Goal: Task Accomplishment & Management: Manage account settings

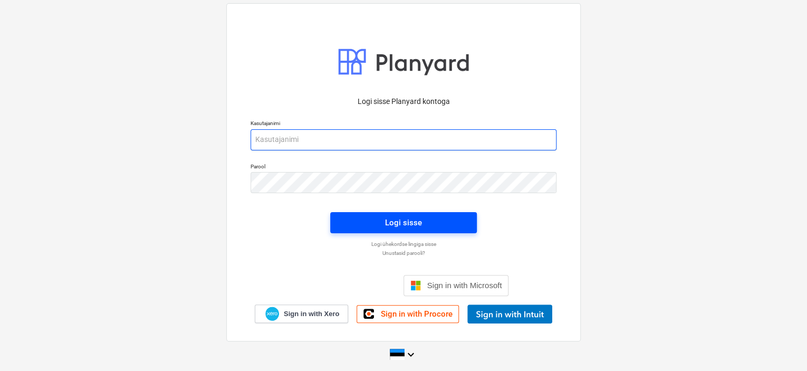
type input "[EMAIL_ADDRESS][DOMAIN_NAME]"
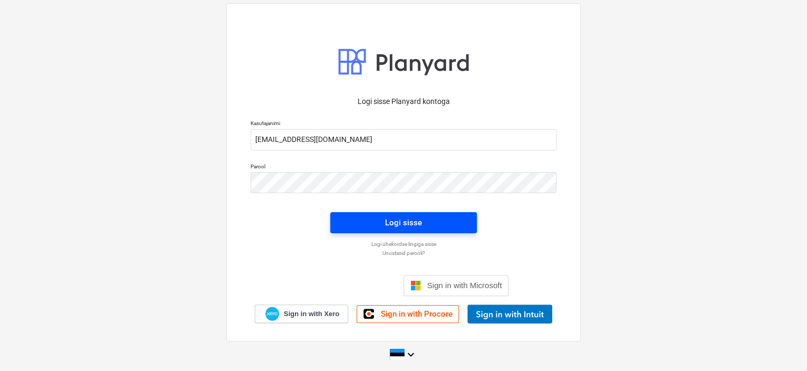
click at [372, 226] on span "Logi sisse" at bounding box center [403, 223] width 121 height 14
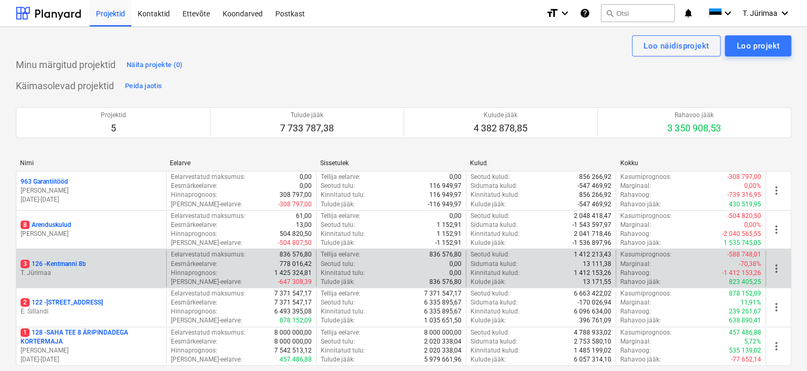
scroll to position [78, 0]
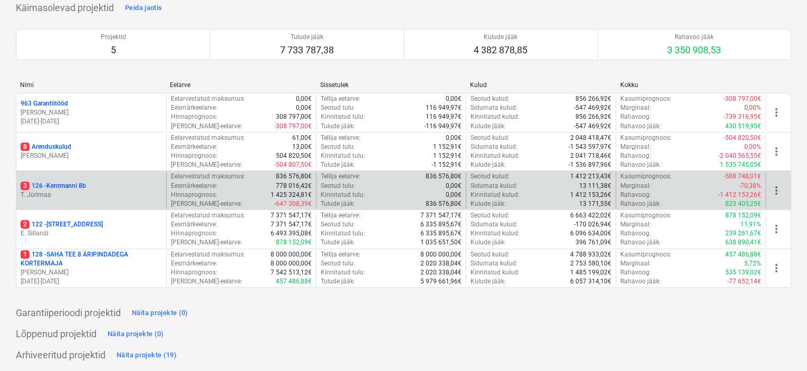
click at [103, 191] on p "T. Jürimaa" at bounding box center [91, 194] width 141 height 9
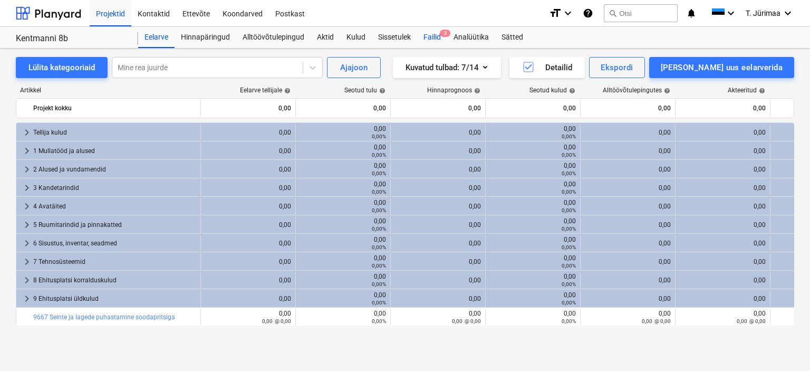
click at [442, 36] on span "3" at bounding box center [445, 33] width 11 height 7
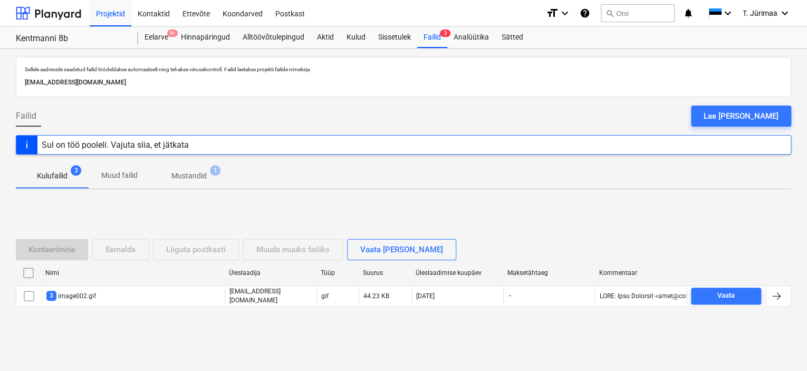
scroll to position [1, 0]
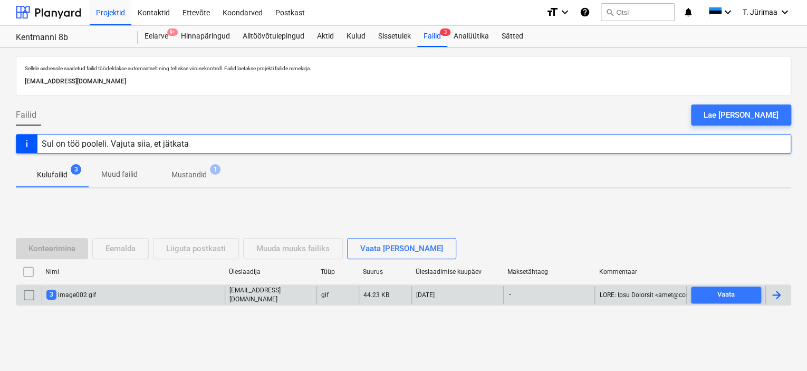
click at [60, 291] on div "3 image002.gif" at bounding box center [71, 295] width 50 height 10
click at [35, 291] on input "checkbox" at bounding box center [29, 294] width 17 height 17
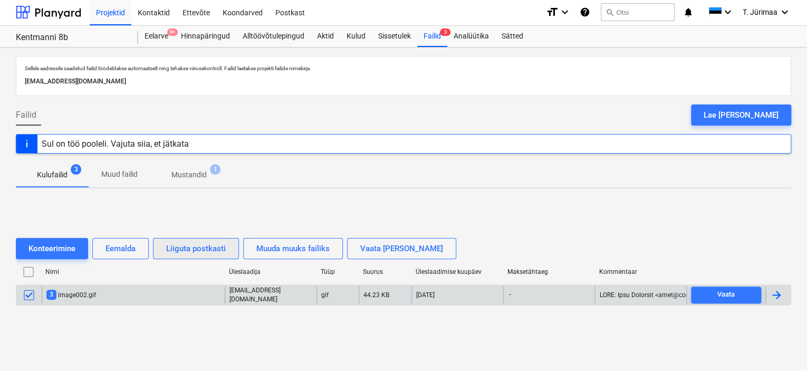
click at [153, 248] on button "Liiguta postkasti" at bounding box center [196, 248] width 86 height 21
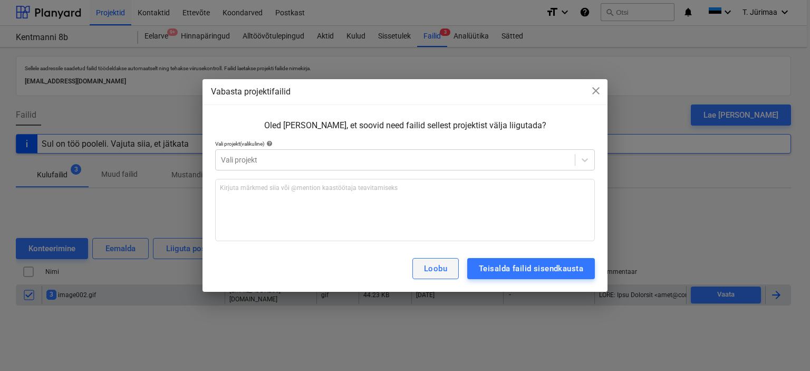
click at [435, 263] on div "Loobu" at bounding box center [435, 269] width 23 height 14
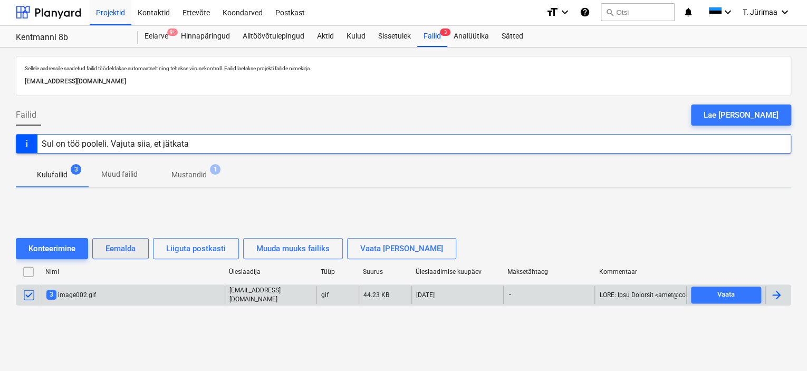
click at [122, 251] on div "Eemalda" at bounding box center [120, 249] width 30 height 14
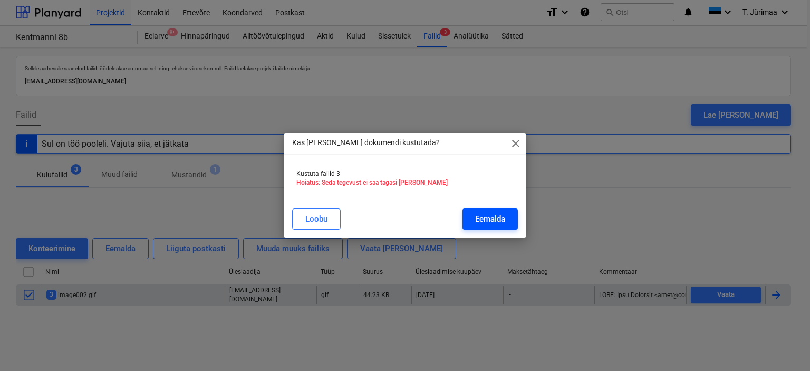
click at [494, 216] on div "Eemalda" at bounding box center [490, 219] width 30 height 14
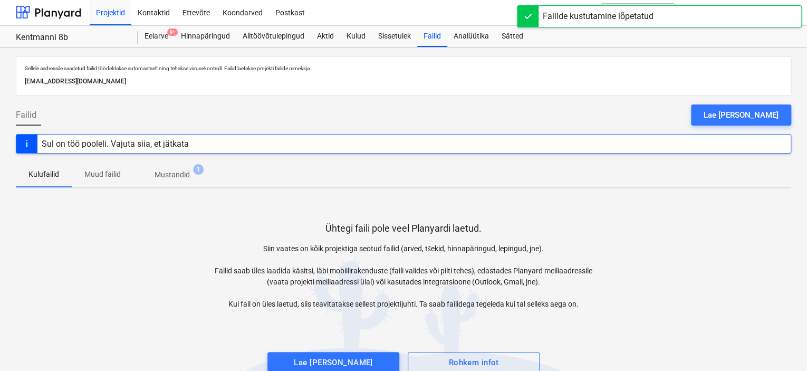
click at [184, 180] on span "Mustandid 1" at bounding box center [172, 174] width 78 height 19
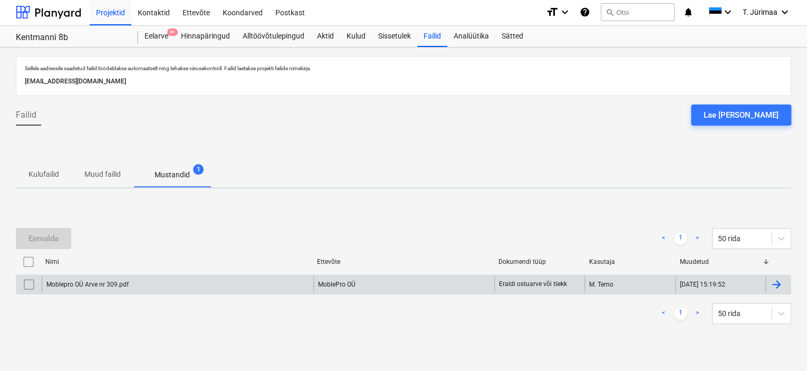
click at [34, 280] on input "checkbox" at bounding box center [29, 284] width 17 height 17
click at [56, 237] on div "Eemalda" at bounding box center [43, 239] width 30 height 14
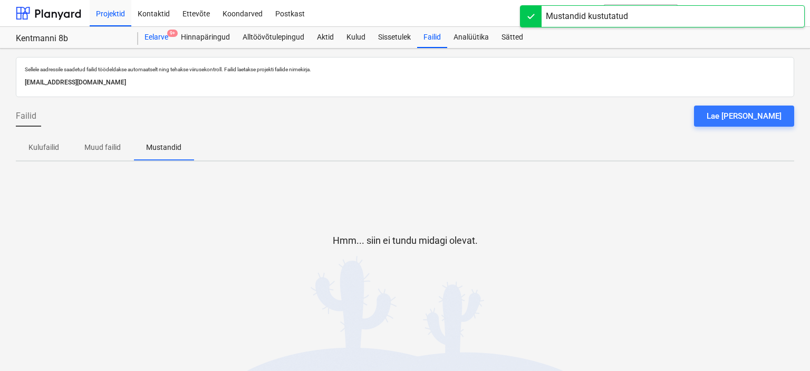
click at [150, 37] on div "Eelarve 9+" at bounding box center [156, 37] width 36 height 21
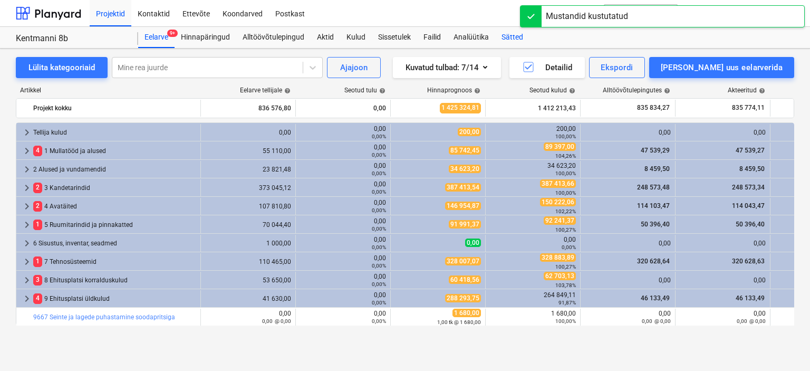
click at [502, 38] on div "Sätted" at bounding box center [512, 37] width 34 height 21
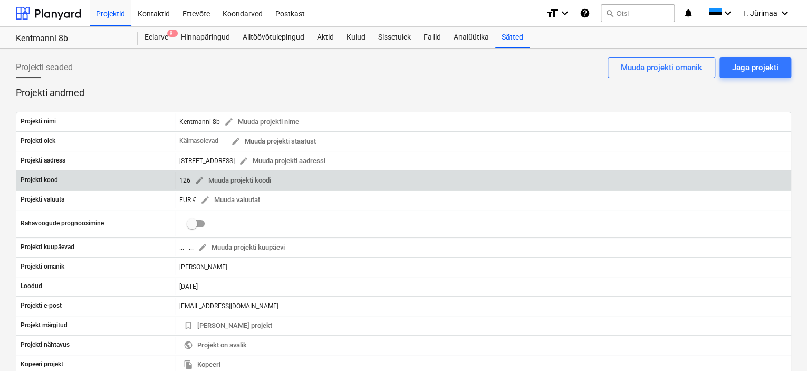
scroll to position [158, 0]
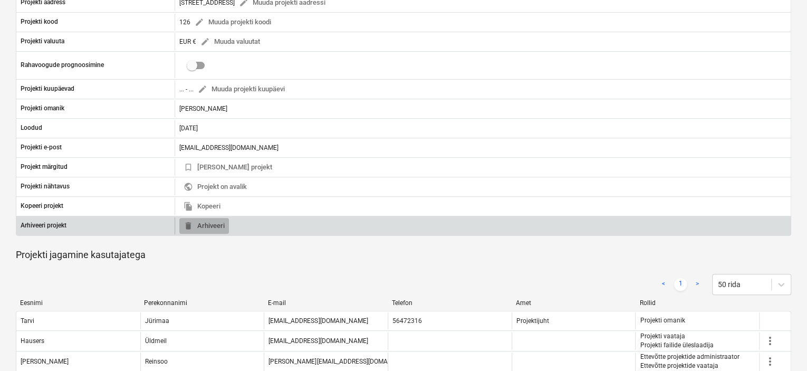
click at [219, 227] on span "delete Arhiveeri" at bounding box center [204, 226] width 41 height 12
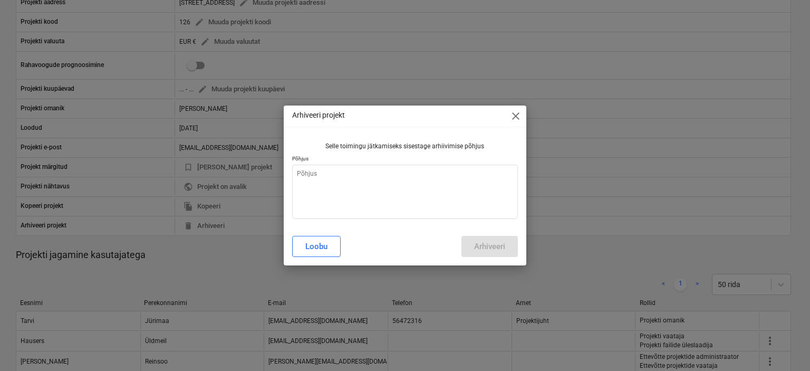
type textarea "x"
click at [388, 195] on textarea at bounding box center [405, 192] width 226 height 54
type textarea "P"
type textarea "x"
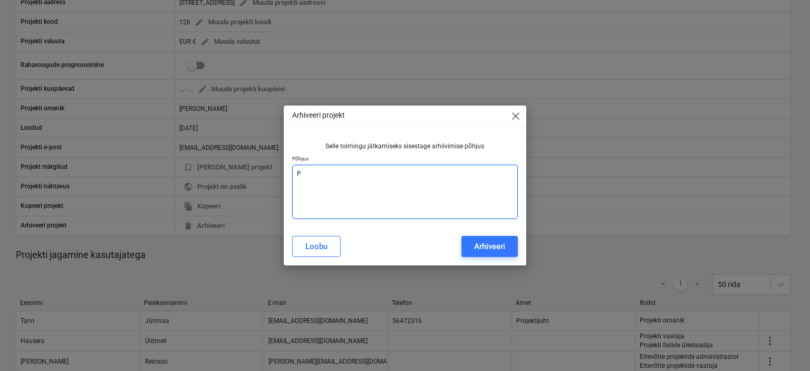
type textarea "Pr"
type textarea "x"
type textarea "Pro"
type textarea "x"
type textarea "Proj"
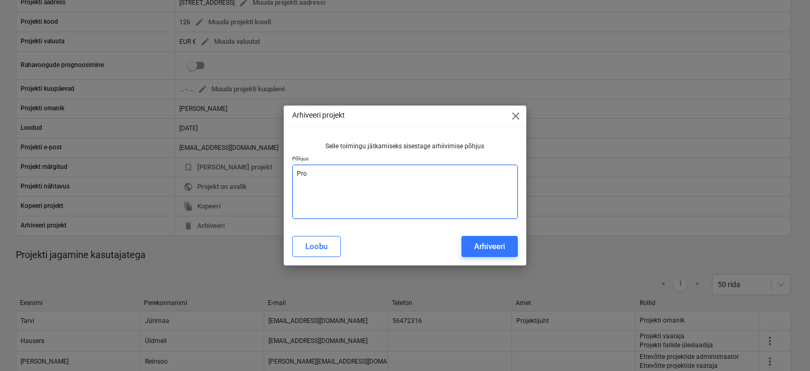
type textarea "x"
type textarea "Proje"
type textarea "x"
type textarea "Projek"
type textarea "x"
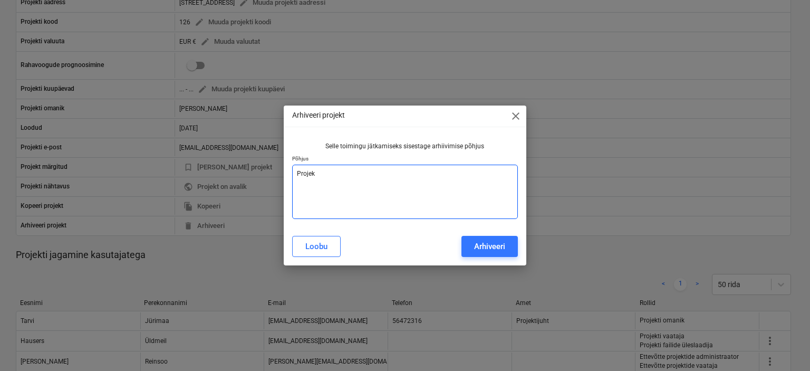
type textarea "Projekt"
type textarea "x"
type textarea "Projekt"
type textarea "x"
type textarea "Projekt l"
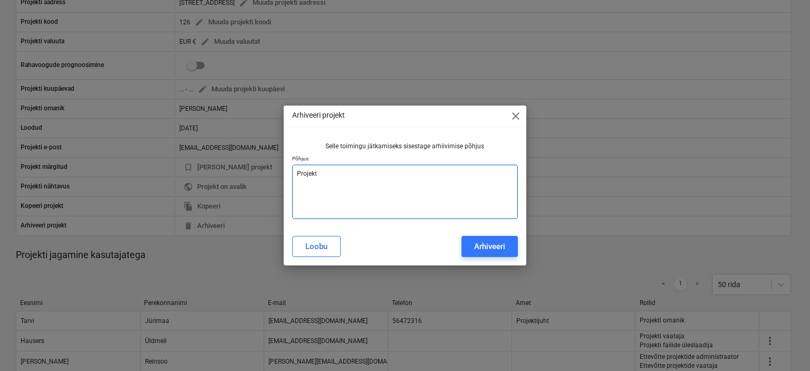
type textarea "x"
type textarea "Projekt lõ"
type textarea "x"
type textarea "Projekt lõp"
type textarea "x"
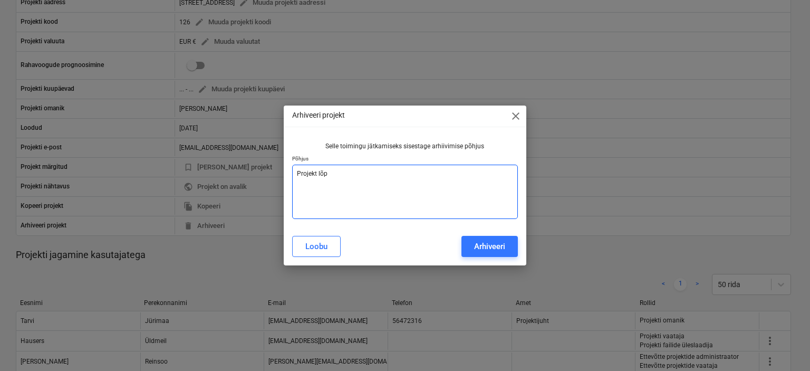
type textarea "Projekt [PERSON_NAME]"
type textarea "x"
type textarea "Projekt lõppe"
type textarea "x"
type textarea "Projekt lõppes"
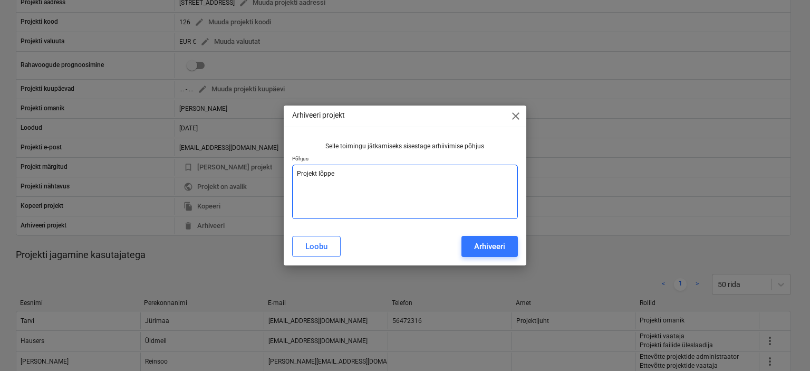
type textarea "x"
type textarea "Projekt lõppes"
type textarea "x"
type textarea "Projekt lõppes 2"
type textarea "x"
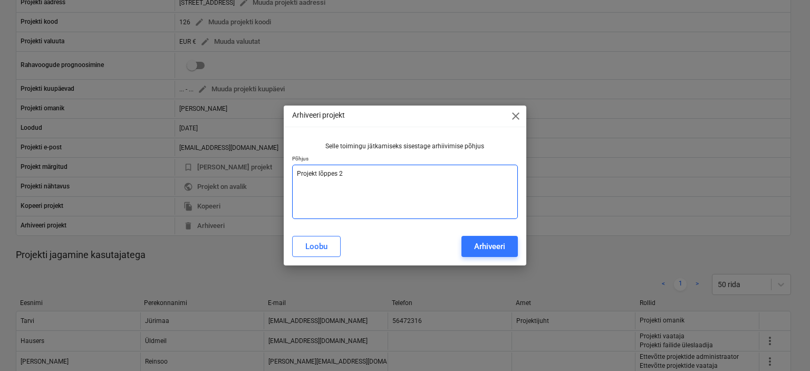
type textarea "Projekt lõppes 20"
type textarea "x"
type textarea "Projekt lõppes 202"
type textarea "x"
type textarea "Projekt lõppes 2025"
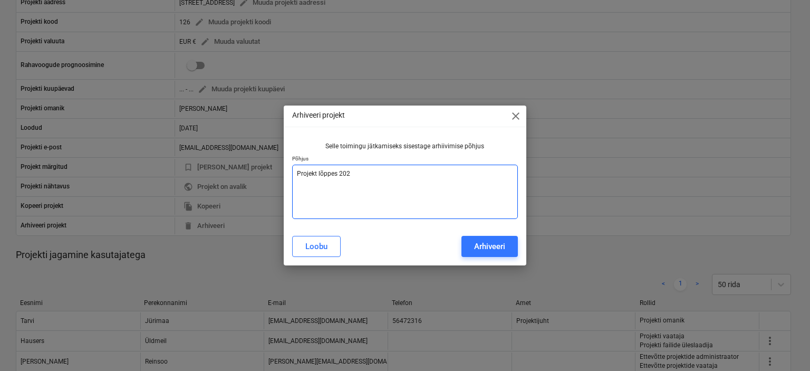
type textarea "x"
type textarea "Projekt lõppes 202"
type textarea "x"
type textarea "Projekt lõppes 2024"
type textarea "x"
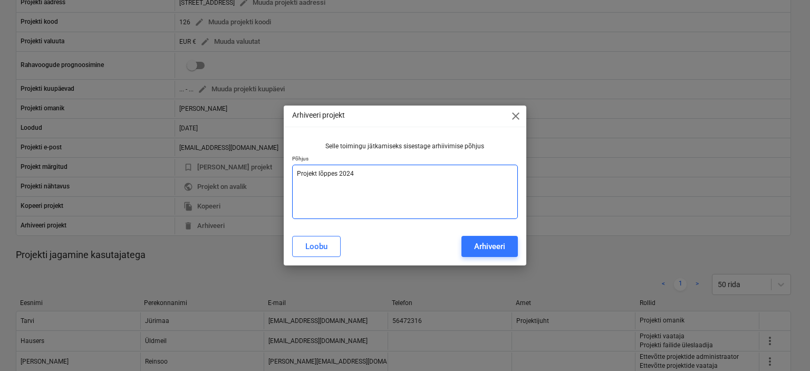
type textarea "Projekt lõppes 202"
type textarea "x"
type textarea "Projekt lõppes 2023"
type textarea "x"
type textarea "Projekt lõppes 202"
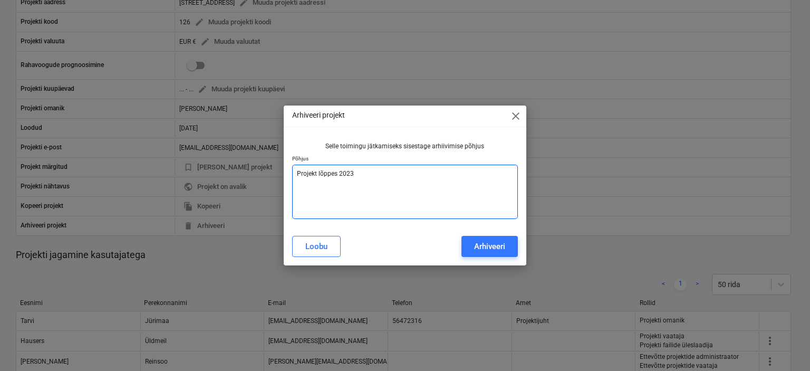
type textarea "x"
type textarea "Projekt lõppes 20"
type textarea "x"
type textarea "Projekt lõppes 2"
type textarea "x"
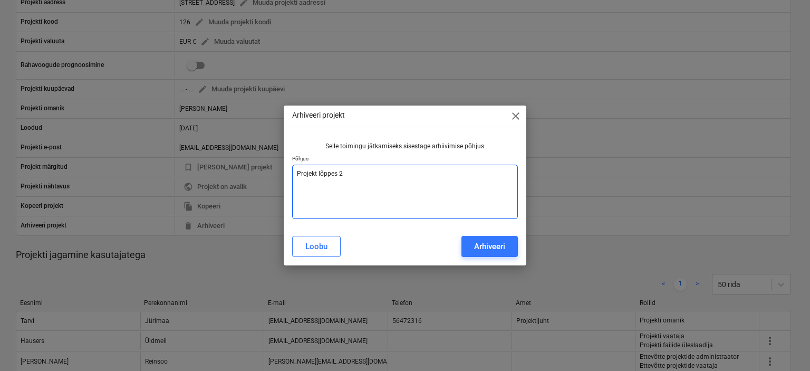
type textarea "Projekt lõppes"
type textarea "x"
type textarea "Projekt lõppes"
type textarea "x"
type textarea "Projekt lõppe"
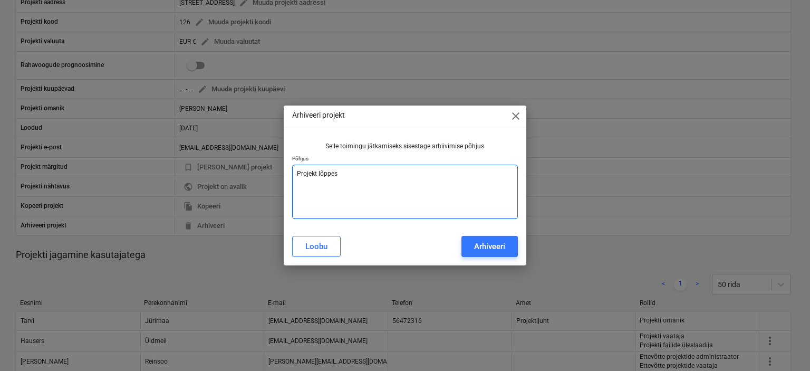
type textarea "x"
type textarea "Projekt [PERSON_NAME]"
type textarea "x"
type textarea "Projekt lõp"
type textarea "x"
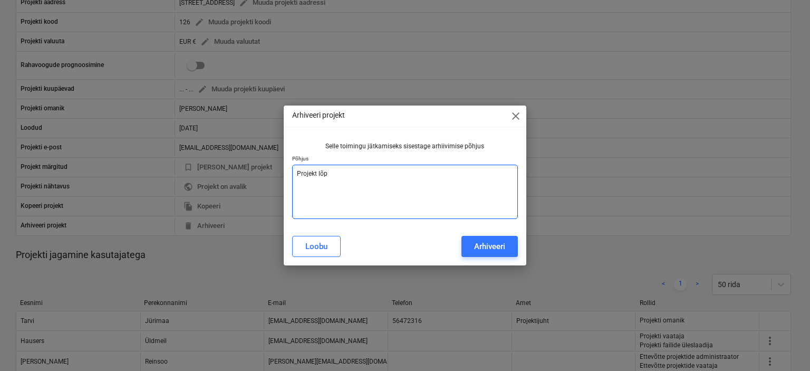
type textarea "Projekt lõ"
type textarea "x"
type textarea "Projekt l"
type textarea "x"
type textarea "Projekt"
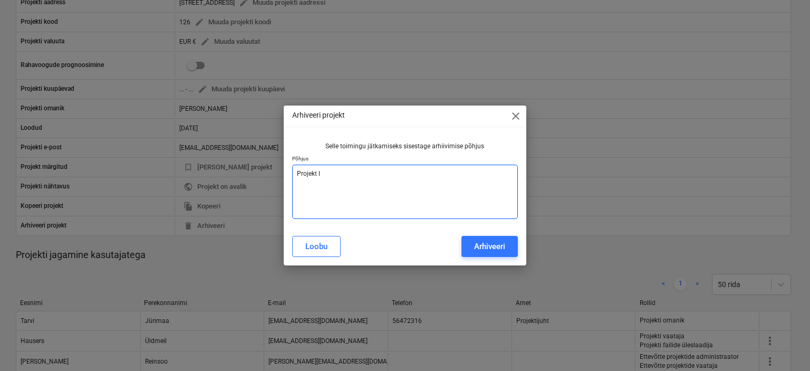
type textarea "x"
type textarea "Projekt"
type textarea "x"
type textarea "Projek"
type textarea "x"
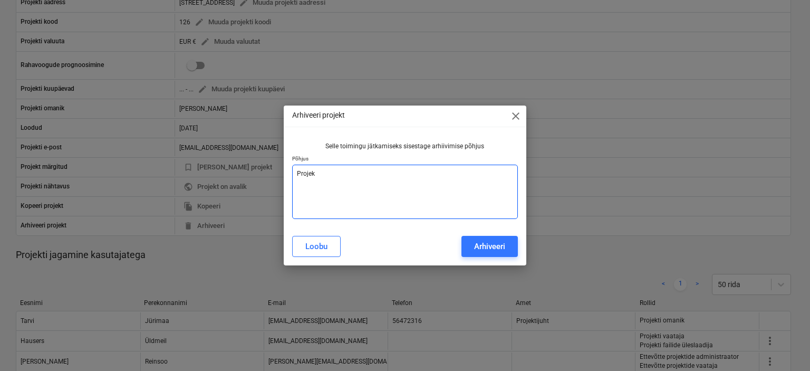
type textarea "Proje"
type textarea "x"
type textarea "Proj"
type textarea "x"
type textarea "Pro"
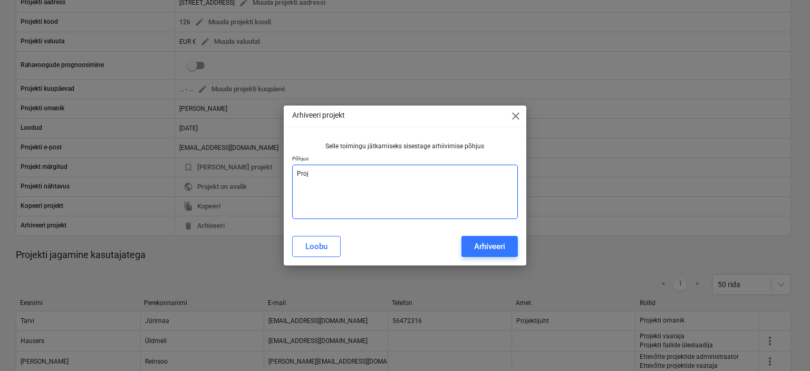
type textarea "x"
type textarea "Pr"
type textarea "x"
type textarea "P"
type textarea "x"
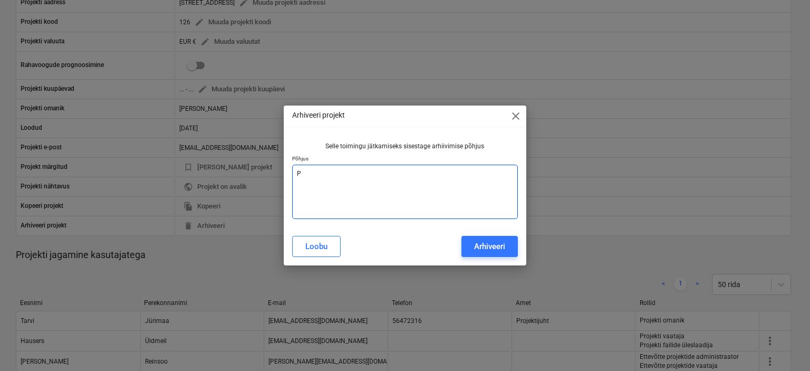
type textarea "x"
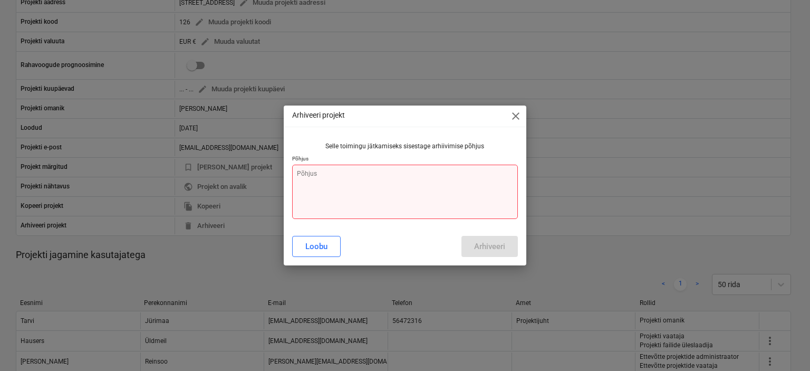
type textarea "P"
type textarea "x"
type textarea "Põ"
type textarea "x"
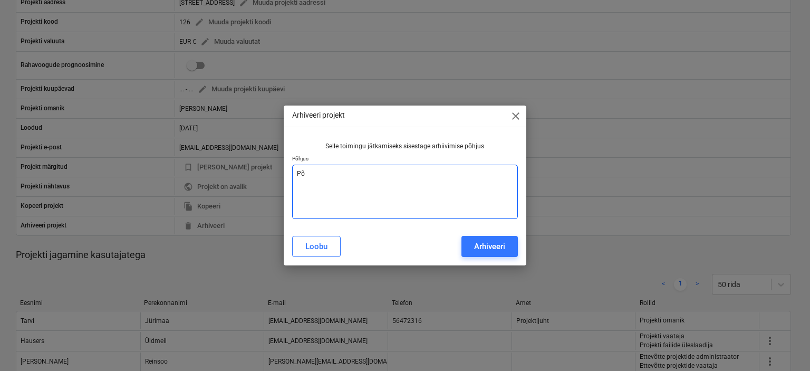
type textarea "Põr"
type textarea "x"
type textarea "Põ"
type textarea "x"
type textarea "P"
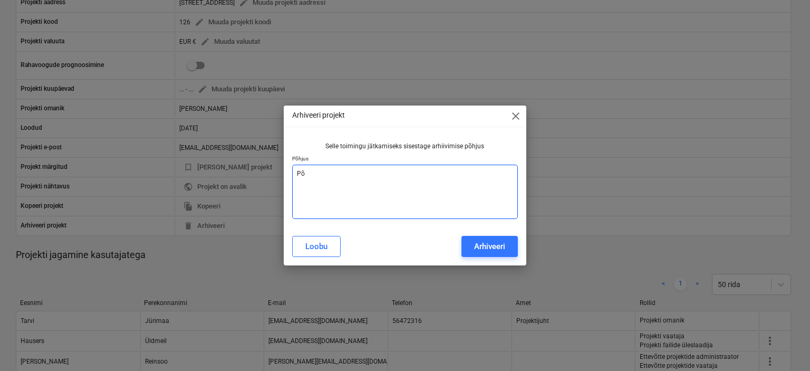
type textarea "x"
type textarea "Pr"
type textarea "x"
type textarea "Pro"
type textarea "x"
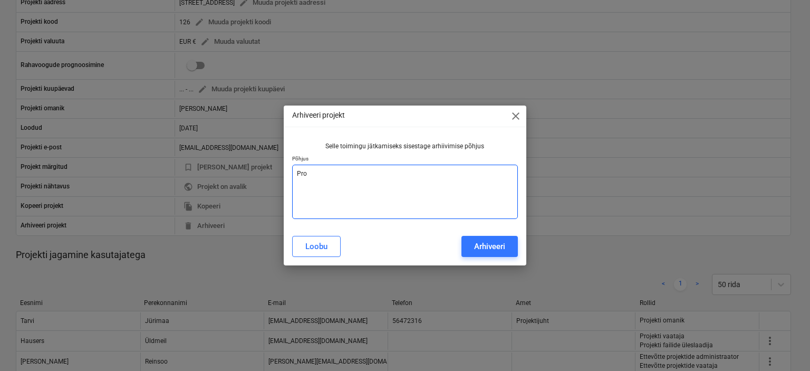
type textarea "Proj"
type textarea "x"
type textarea "Proje"
type textarea "x"
type textarea "Projek"
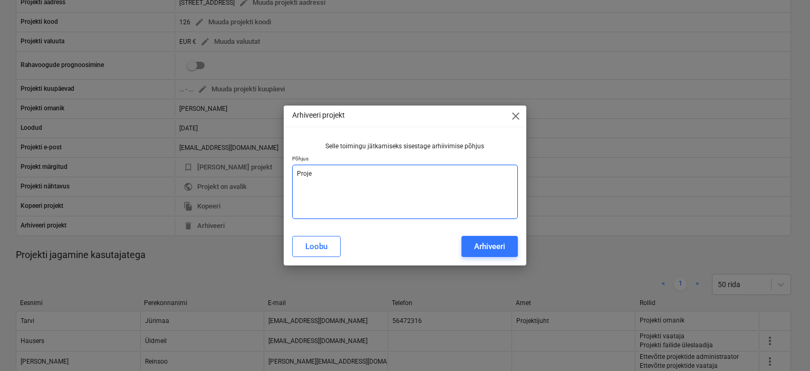
type textarea "x"
type textarea "Projekt"
type textarea "x"
type textarea "Projekt"
type textarea "x"
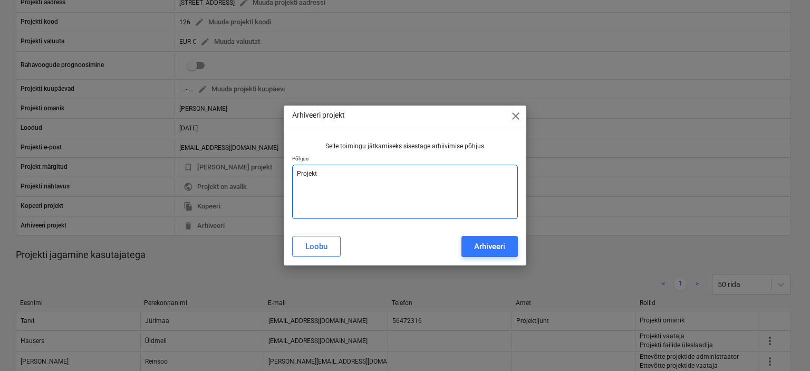
type textarea "Projekt l"
type textarea "x"
type textarea "Projekt lä"
type textarea "x"
type textarea "Projekt l"
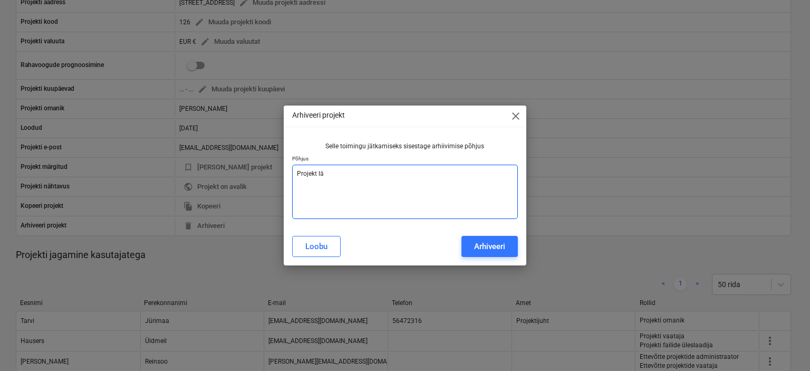
type textarea "x"
type textarea "Projekt lõ"
type textarea "x"
type textarea "Projekt lõn"
type textarea "x"
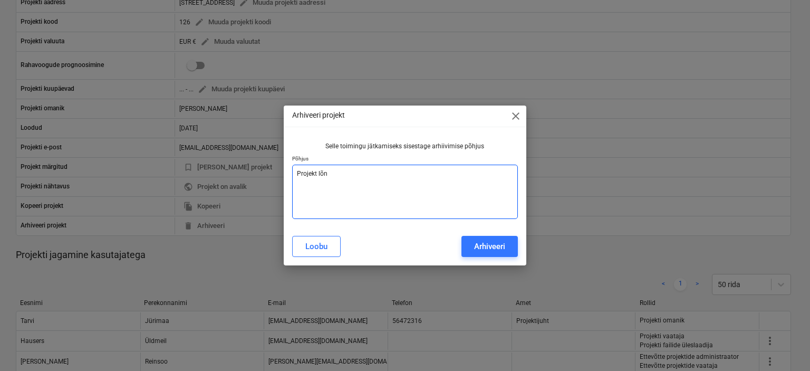
type textarea "Projekt lõ"
type textarea "x"
type textarea "Projekt lõp"
type textarea "x"
type textarea "Projekt [PERSON_NAME]"
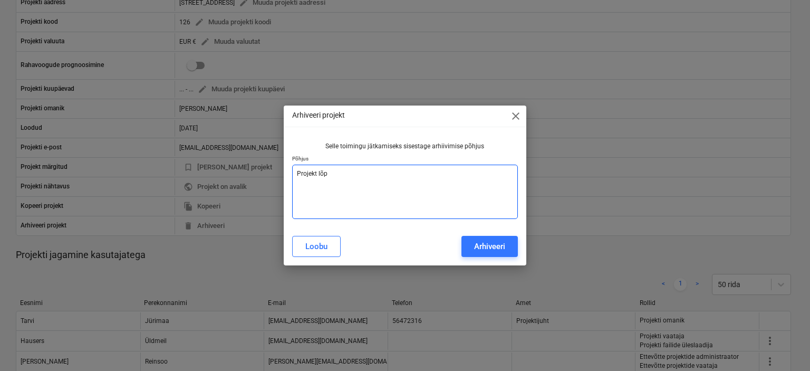
type textarea "x"
type textarea "Projekt lõppe"
type textarea "x"
type textarea "Projekt lõppen"
type textarea "x"
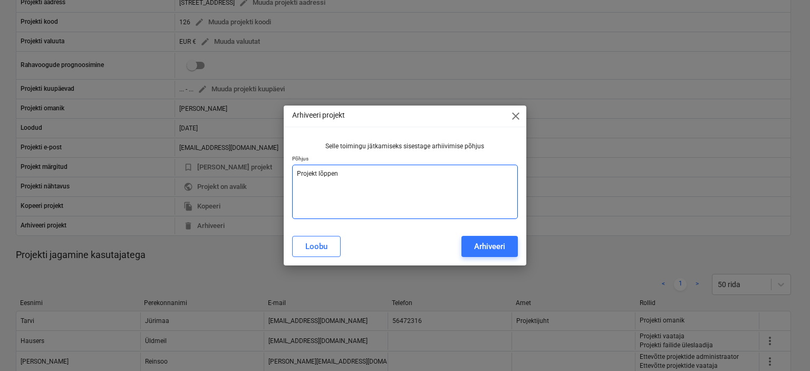
type textarea "Projekt lõppenu"
type textarea "x"
type textarea "Projekt lõppenud"
type textarea "x"
type textarea "Projekt lõppenud."
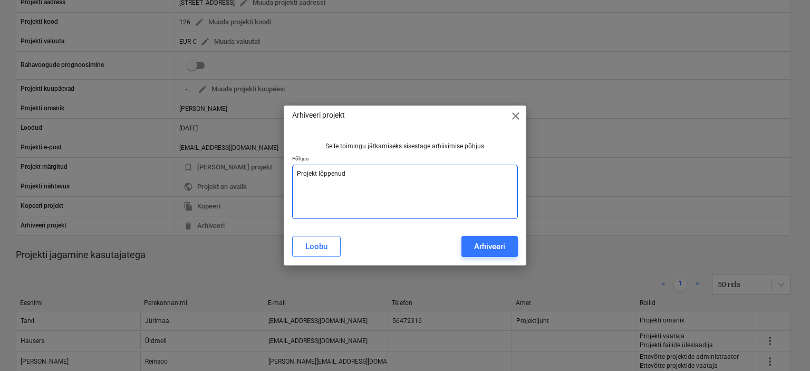
type textarea "x"
type textarea "Projekt lõppenud."
click at [478, 242] on div "Arhiveeri" at bounding box center [489, 246] width 31 height 14
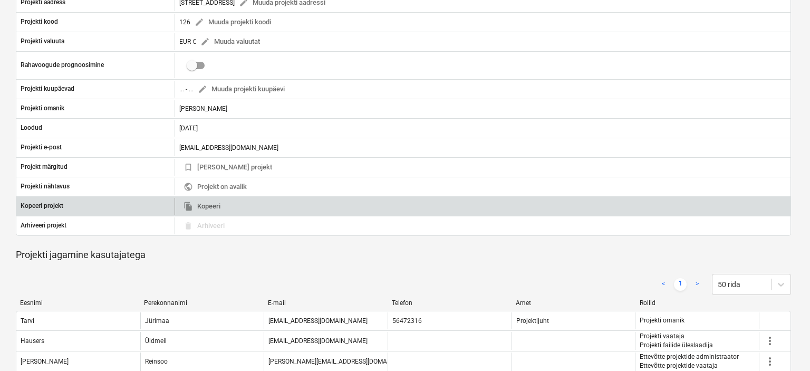
type textarea "x"
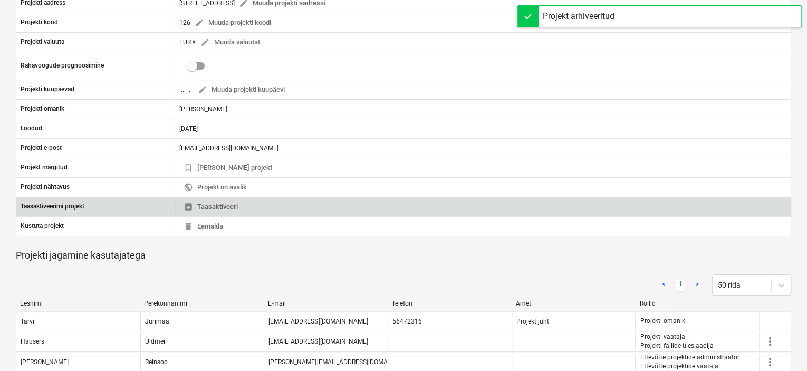
scroll to position [0, 0]
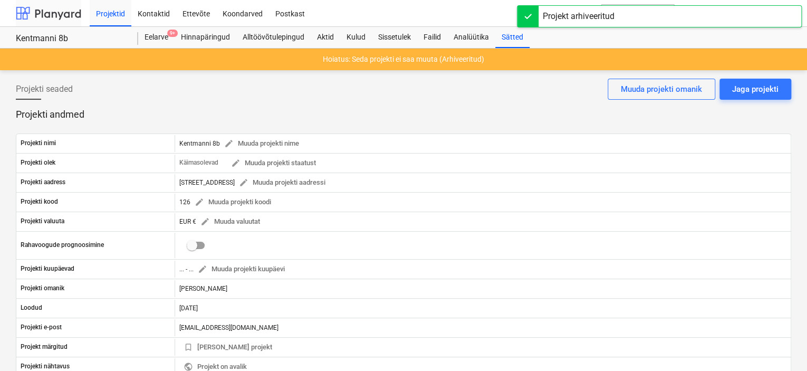
click at [63, 16] on div at bounding box center [48, 13] width 65 height 26
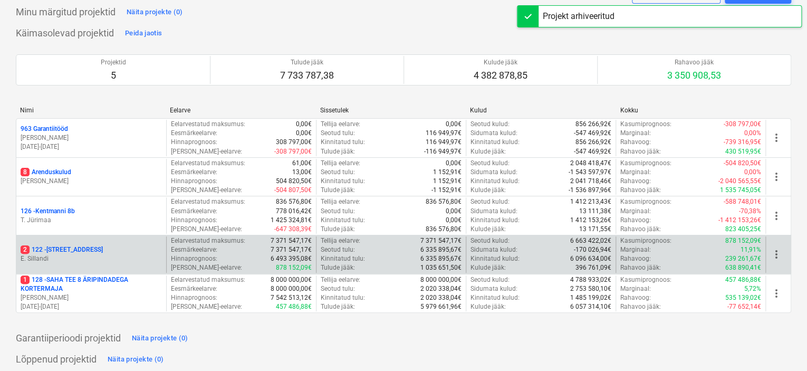
scroll to position [78, 0]
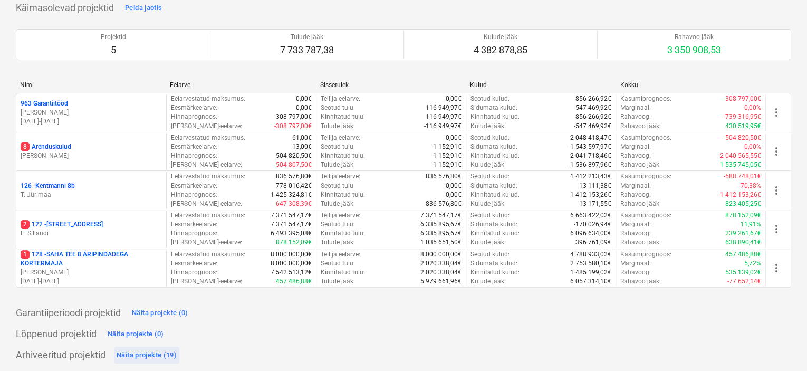
click at [146, 354] on div "Näita projekte (19)" at bounding box center [147, 355] width 60 height 12
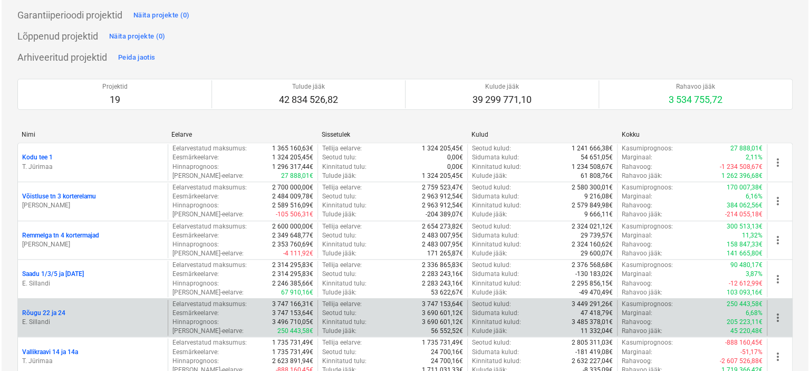
scroll to position [0, 0]
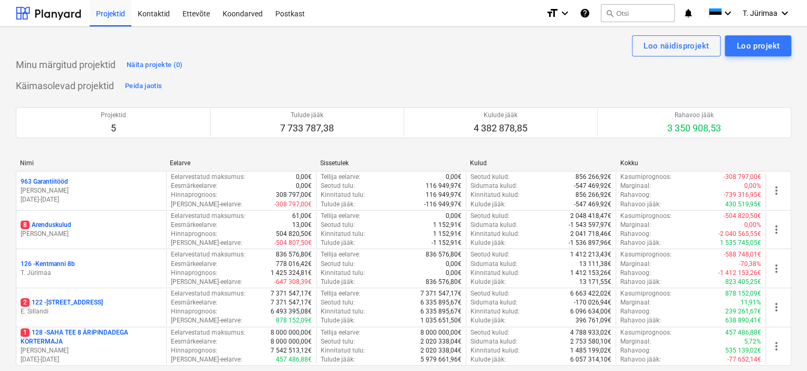
click at [294, 82] on div "Käimasolevad projektid Peida jaotis Projektid 5 Tulude jääk 7 733 787,38 Kulude…" at bounding box center [403, 228] width 775 height 301
click at [234, 12] on div "Koondarved" at bounding box center [242, 12] width 53 height 27
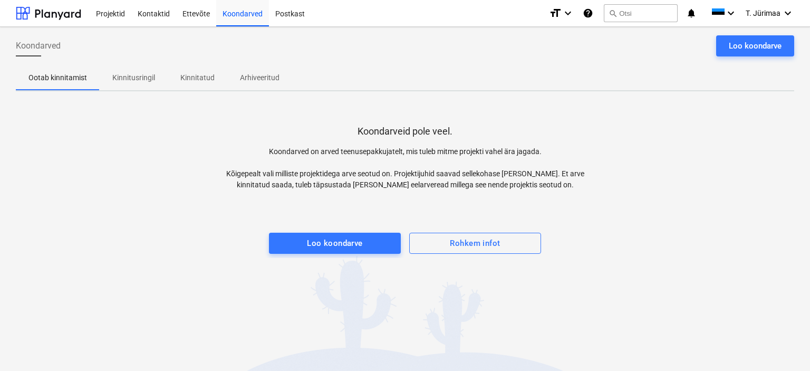
click at [133, 74] on p "Kinnitusringil" at bounding box center [133, 77] width 43 height 11
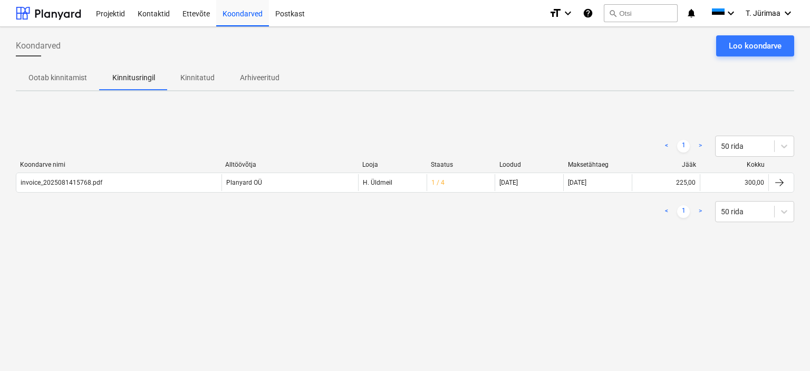
click at [480, 95] on div "Koondarved Loo koondarve Ootab kinnitamist Kinnitusringil Kinnitatud Arhiveerit…" at bounding box center [405, 199] width 810 height 344
